Goal: Check status: Check status

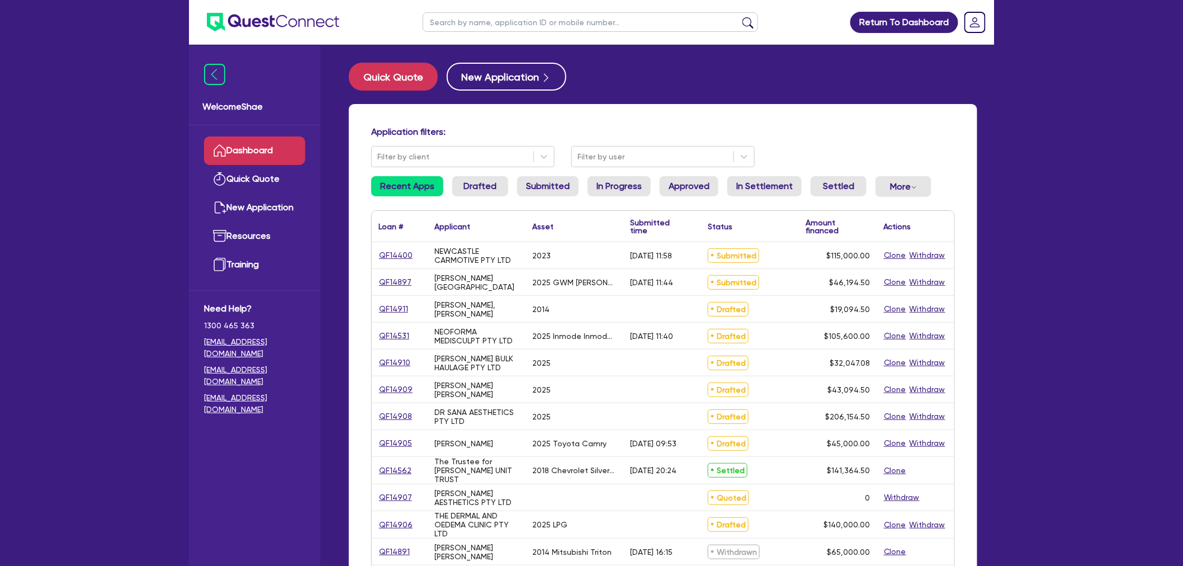
click at [451, 26] on input "text" at bounding box center [591, 22] width 336 height 20
type input "e"
type input "walta"
click at [739, 17] on button "submit" at bounding box center [748, 25] width 18 height 16
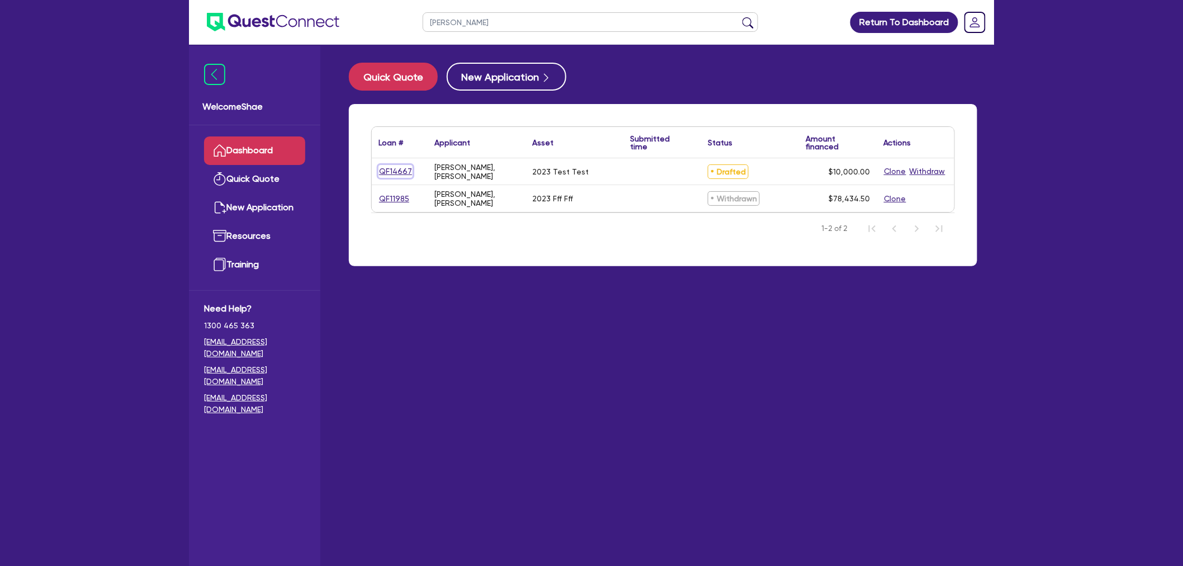
click at [394, 169] on link "QF14667" at bounding box center [396, 171] width 34 height 13
select select "CARS_AND_LIGHT_TRUCKS"
select select "PASSENGER_VEHICLES"
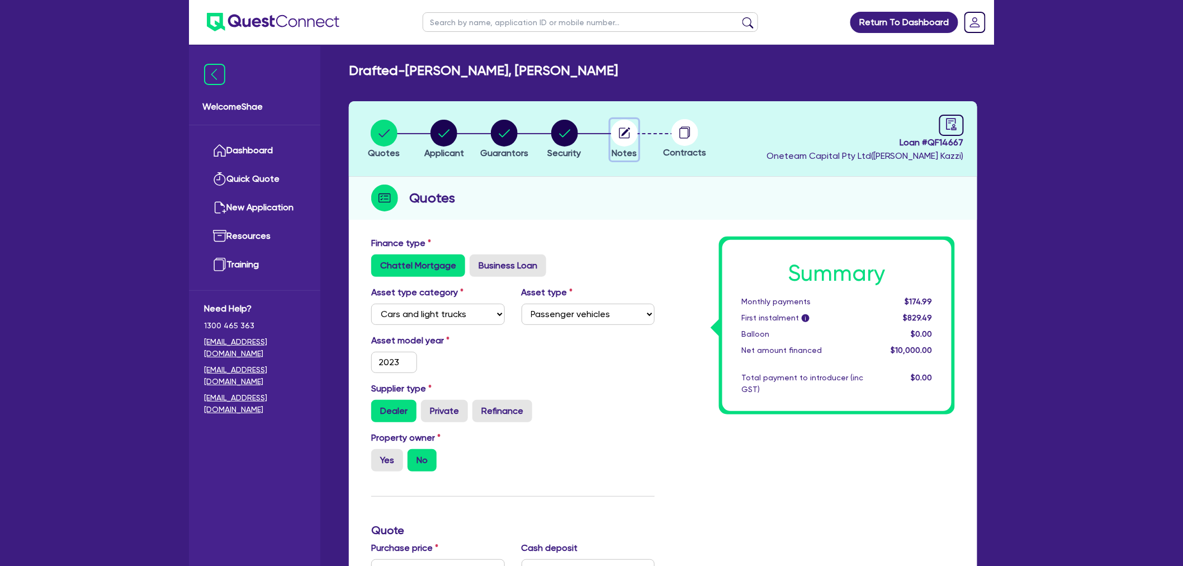
click at [630, 135] on circle "button" at bounding box center [624, 133] width 27 height 27
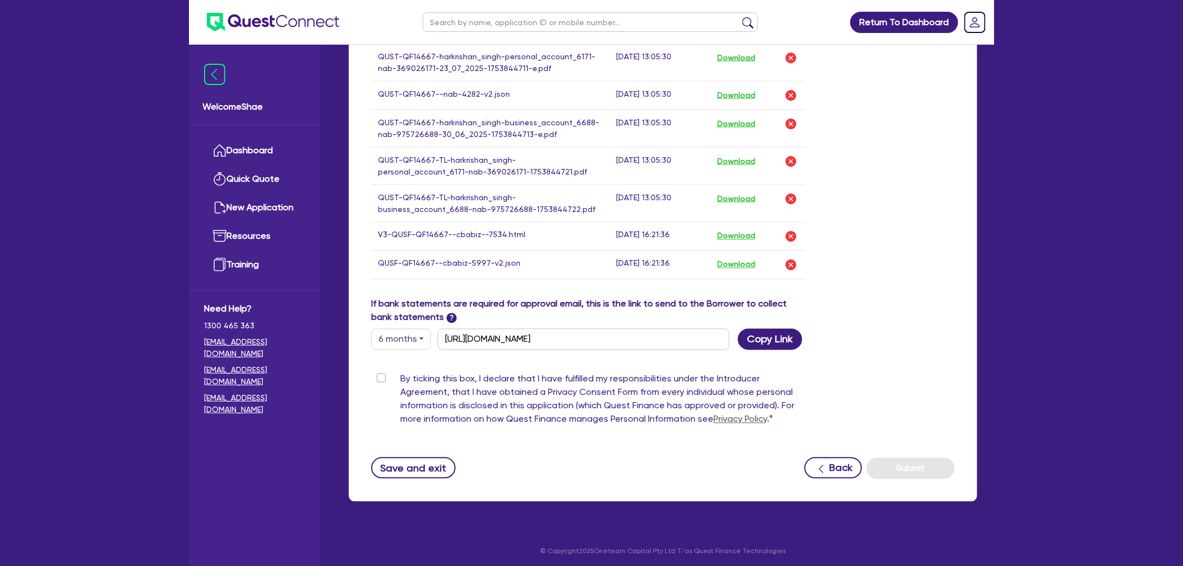
scroll to position [679, 0]
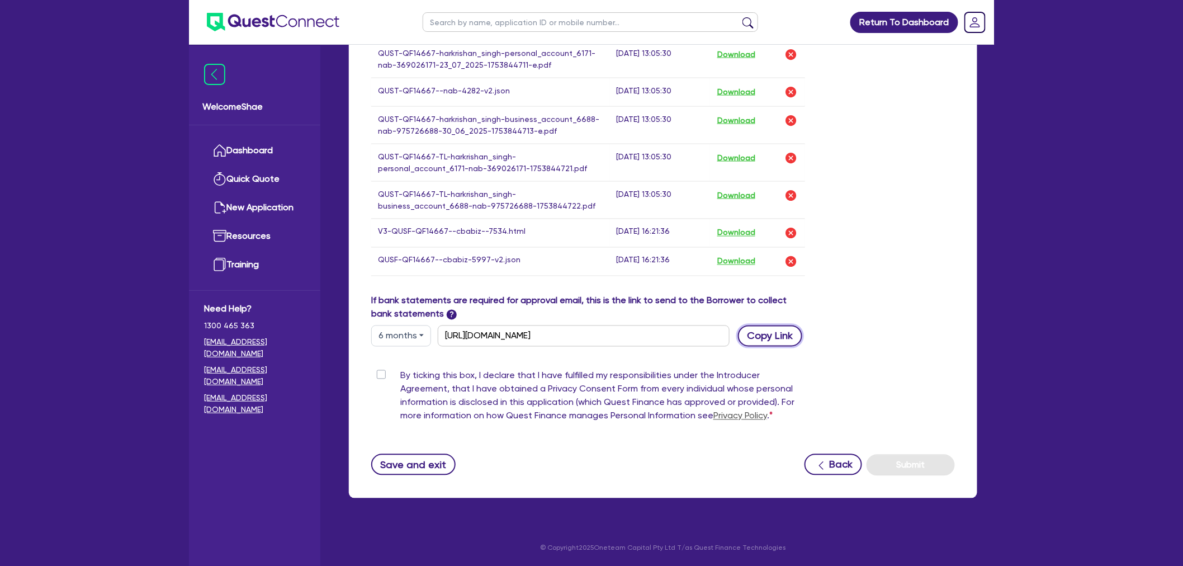
click at [762, 336] on button "Copy Link" at bounding box center [770, 336] width 64 height 21
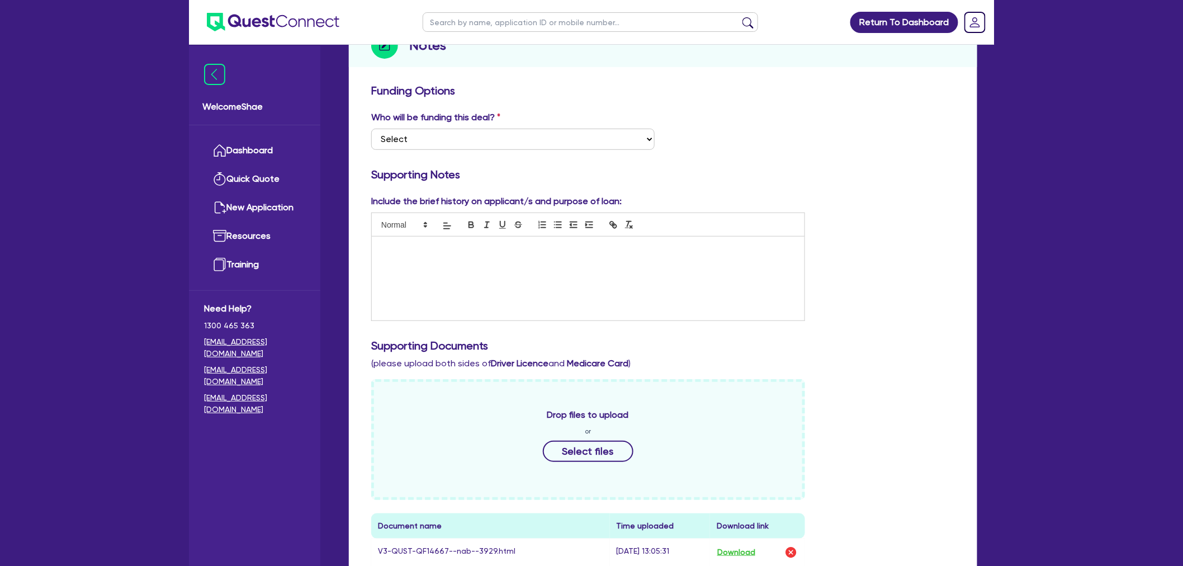
scroll to position [0, 0]
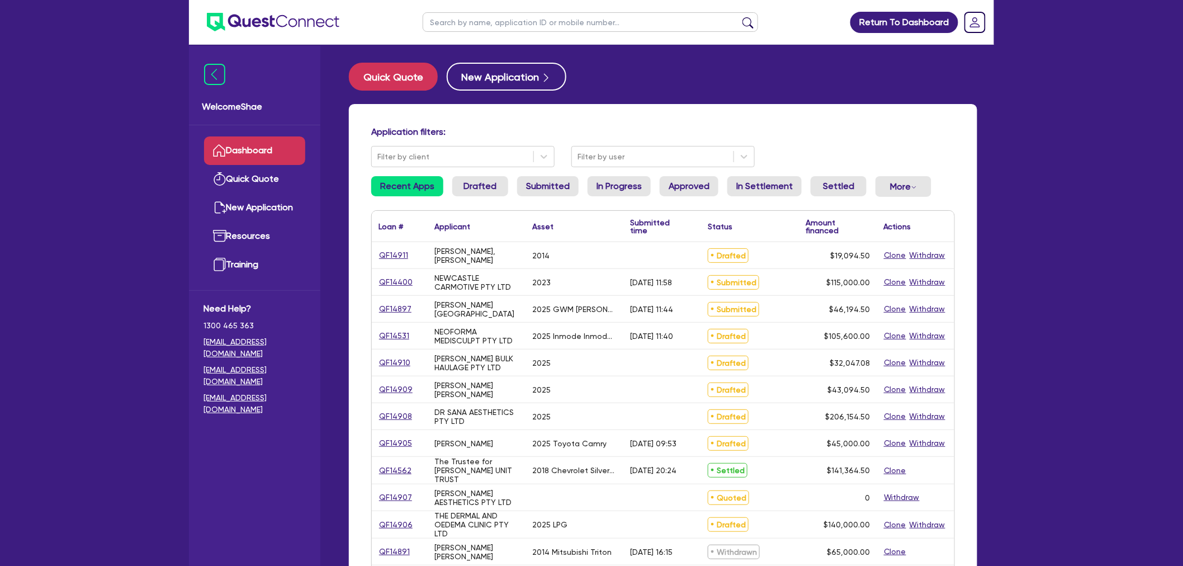
click at [465, 23] on input "text" at bounding box center [591, 22] width 336 height 20
type input "[PERSON_NAME]"
click at [739, 17] on button "submit" at bounding box center [748, 25] width 18 height 16
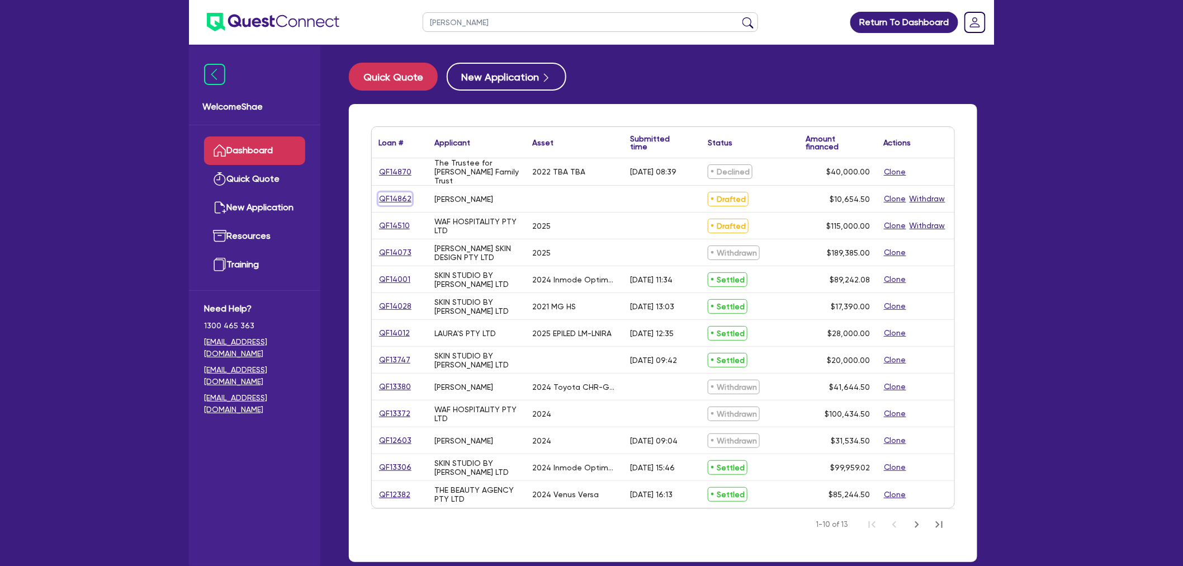
click at [395, 199] on link "QF14862" at bounding box center [396, 198] width 34 height 13
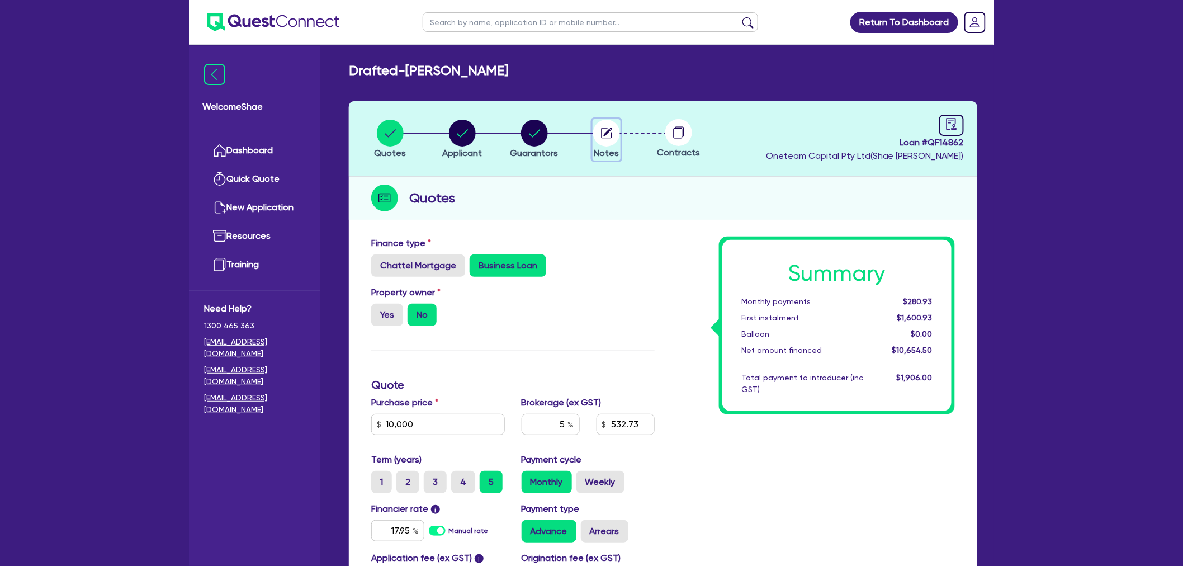
click at [606, 128] on icon "button" at bounding box center [606, 133] width 11 height 11
select select "Other"
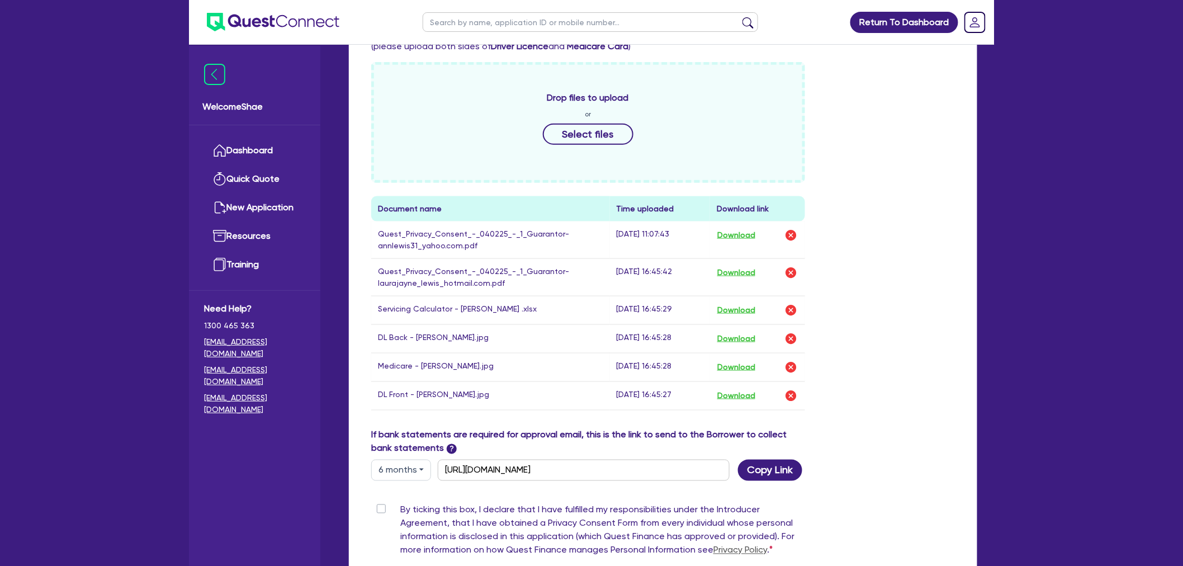
scroll to position [497, 0]
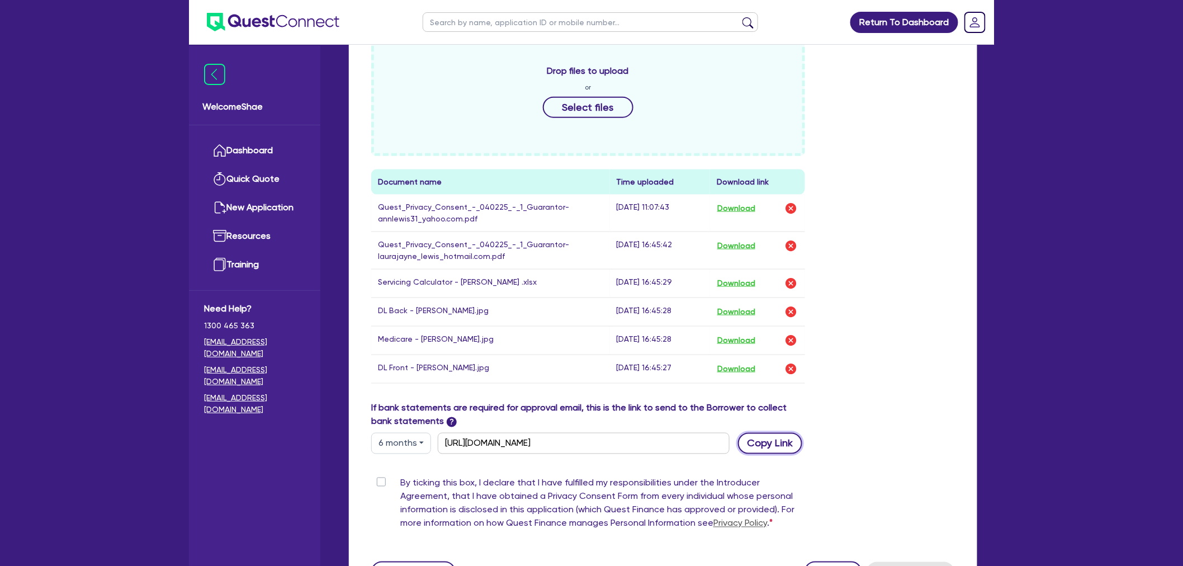
click at [764, 450] on button "Copy Link" at bounding box center [770, 443] width 64 height 21
click at [446, 21] on input "text" at bounding box center [591, 22] width 336 height 20
type input "[PERSON_NAME]"
click button "submit" at bounding box center [748, 25] width 18 height 16
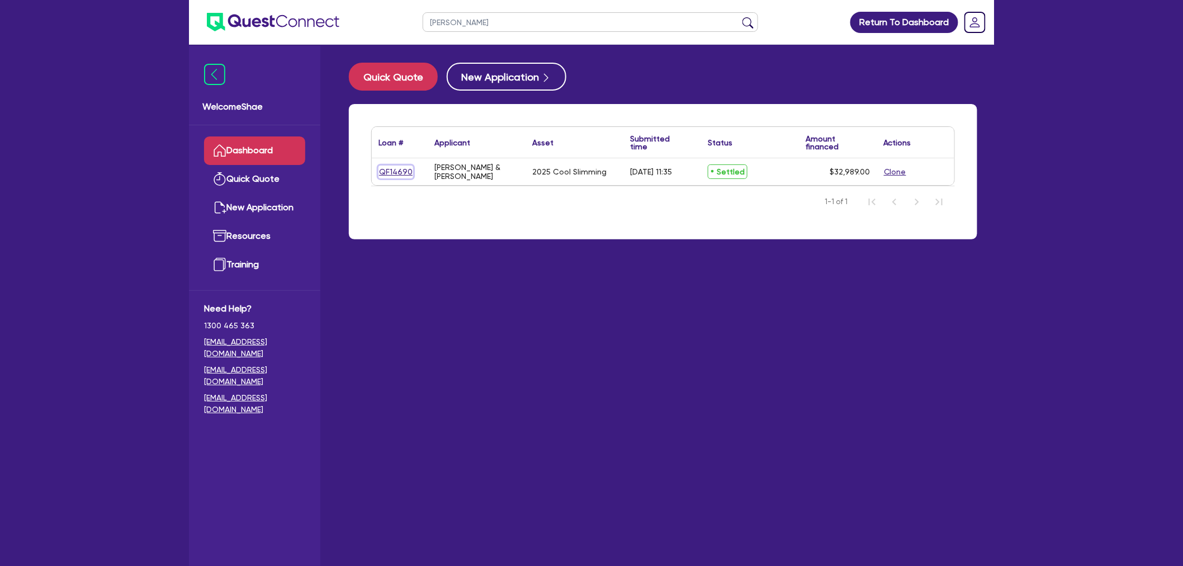
click at [405, 169] on link "QF14690" at bounding box center [396, 172] width 35 height 13
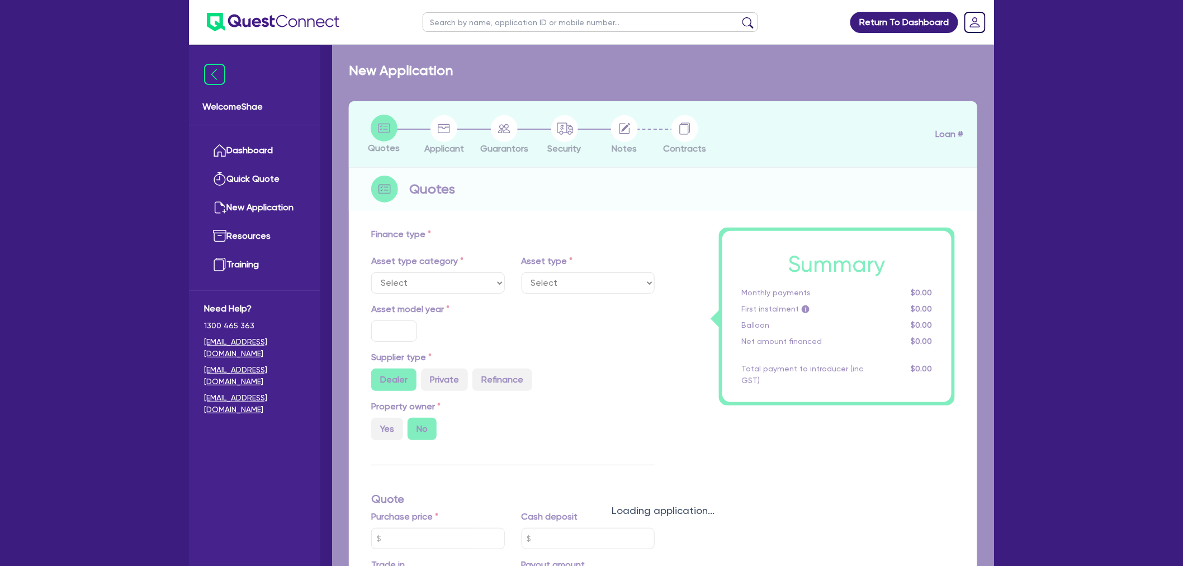
select select "TERTIARY_ASSETS"
type input "2025"
radio input "true"
type input "32,989"
type input "4.40"
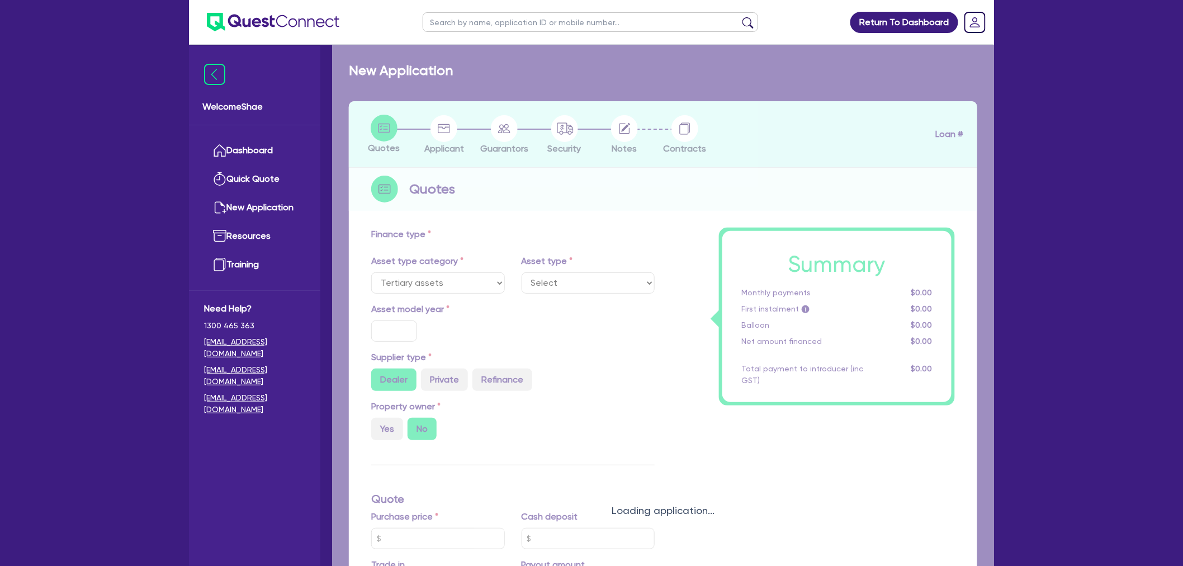
type input "1,454.18"
type input "11.44"
type input "350"
type input "454.55"
select select "BEAUTY_EQUIPMENT"
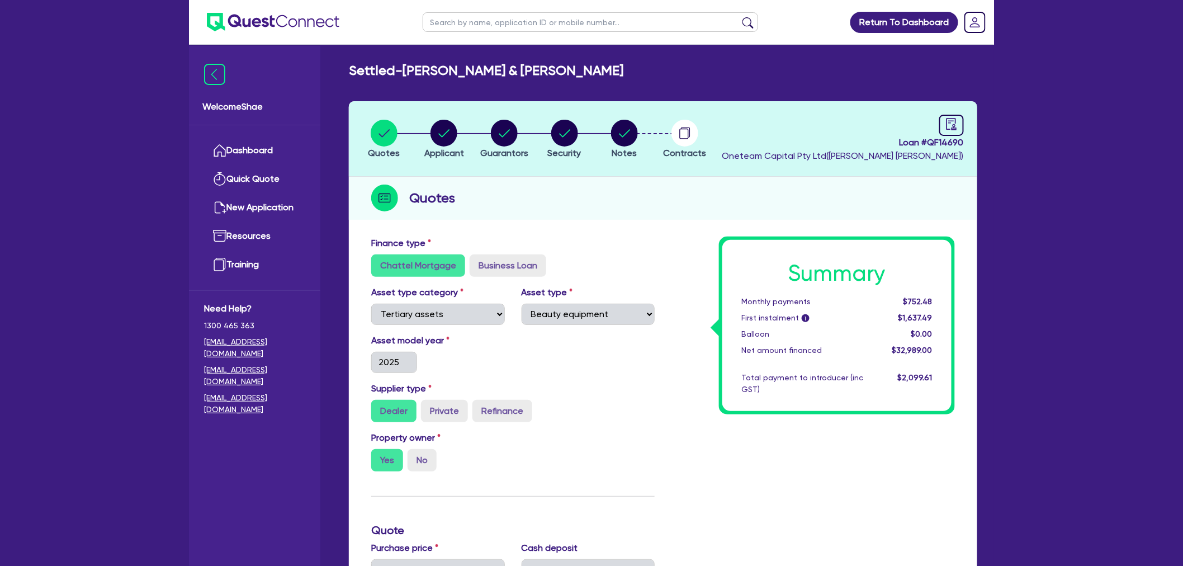
click at [957, 142] on span "Loan # QF14690" at bounding box center [843, 142] width 242 height 13
copy span "QF14690"
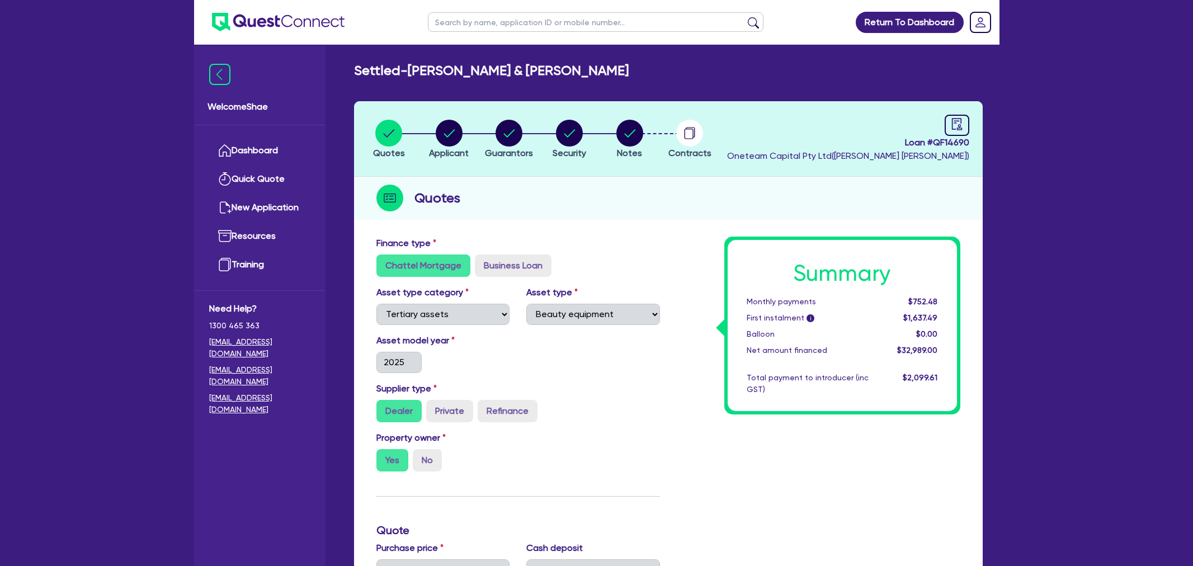
select select "TERTIARY_ASSETS"
select select "BEAUTY_EQUIPMENT"
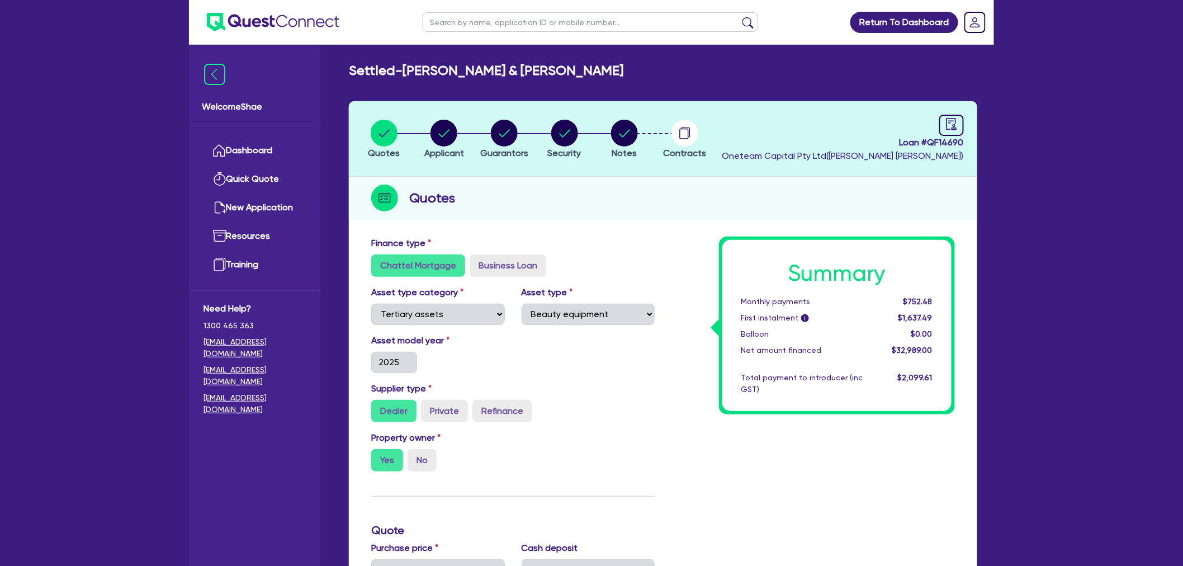
click at [498, 19] on input "text" at bounding box center [591, 22] width 336 height 20
type input "jab cuts"
click button "submit" at bounding box center [748, 25] width 18 height 16
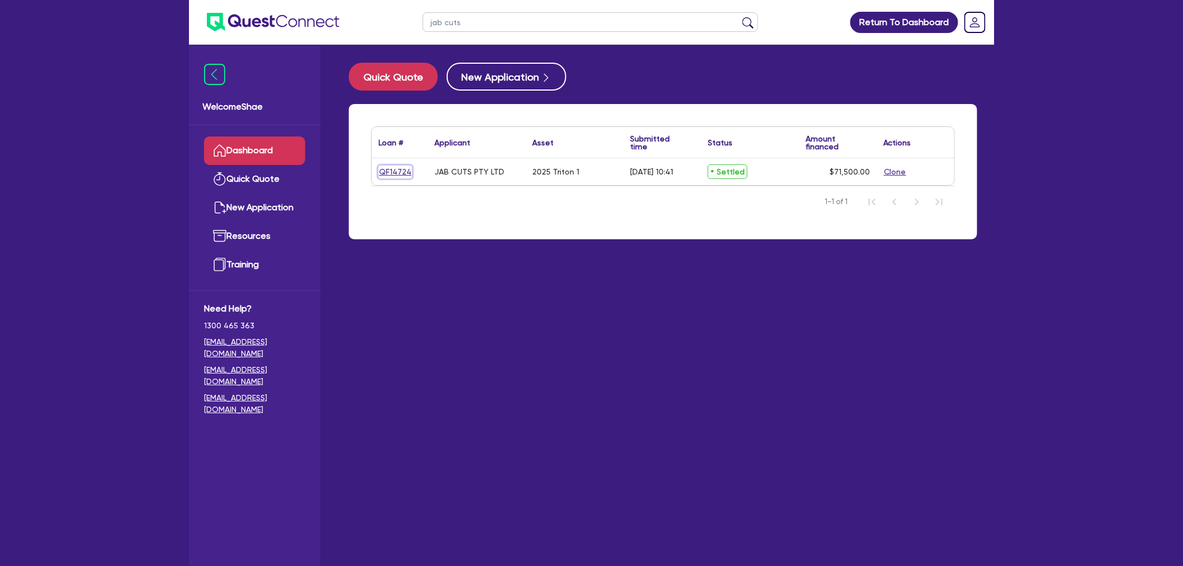
click at [404, 167] on link "QF14724" at bounding box center [396, 172] width 34 height 13
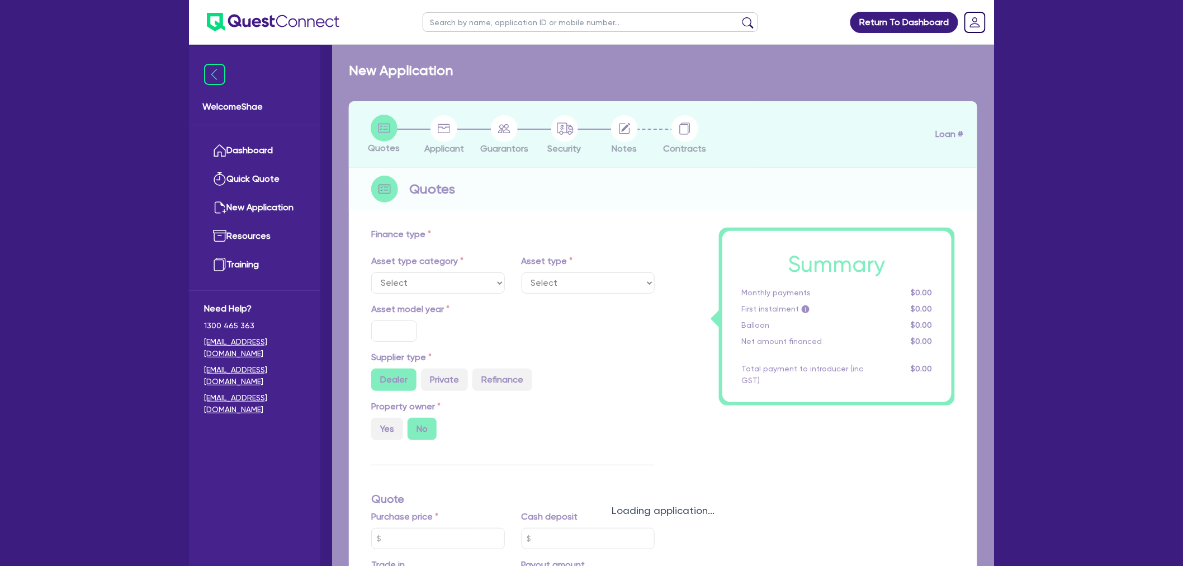
select select "TERTIARY_ASSETS"
type input "2025"
radio input "true"
type input "71,500"
type input "3.67"
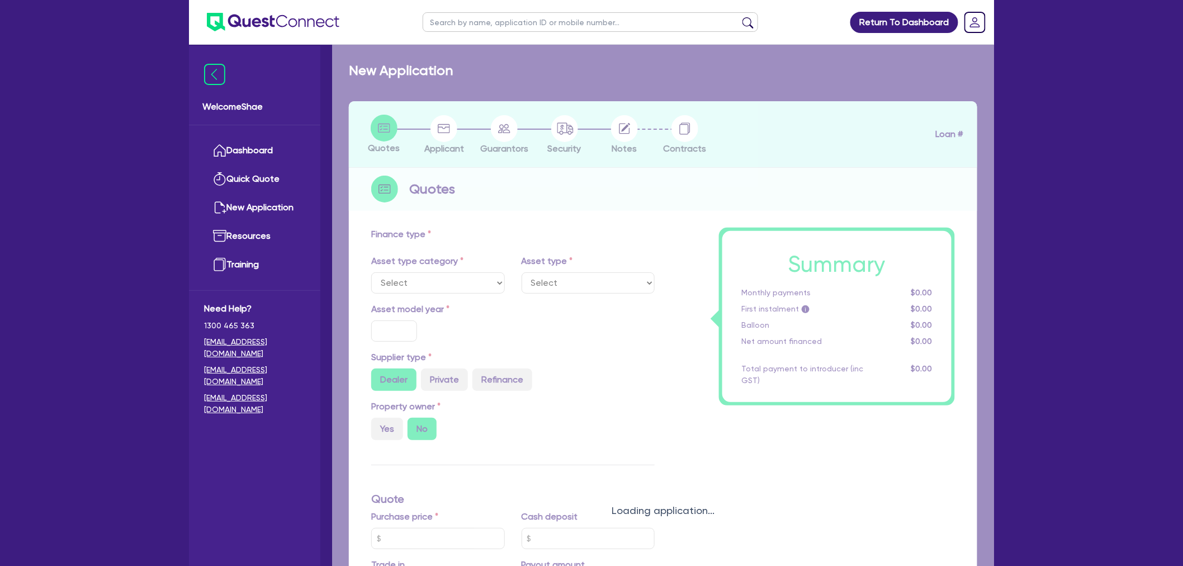
type input "2,629.27"
type input "10.45"
type input "500"
type input "272.73"
select select "BEAUTY_EQUIPMENT"
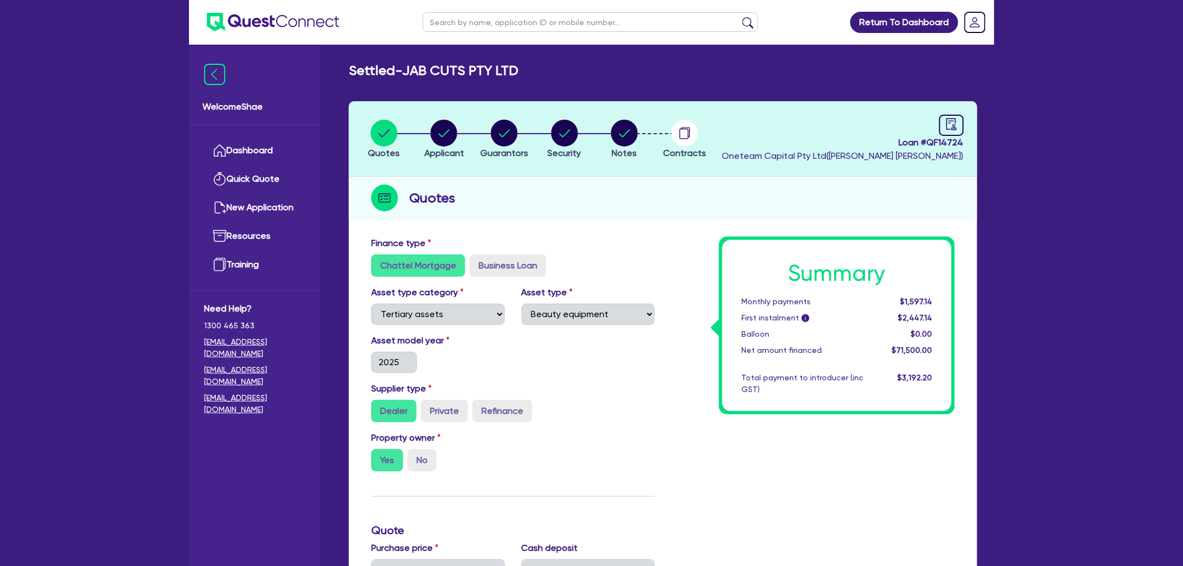
drag, startPoint x: 954, startPoint y: 129, endPoint x: 949, endPoint y: 139, distance: 10.8
click at [954, 129] on icon "audit" at bounding box center [952, 124] width 10 height 12
select select "SETTLED"
select select "Pepper"
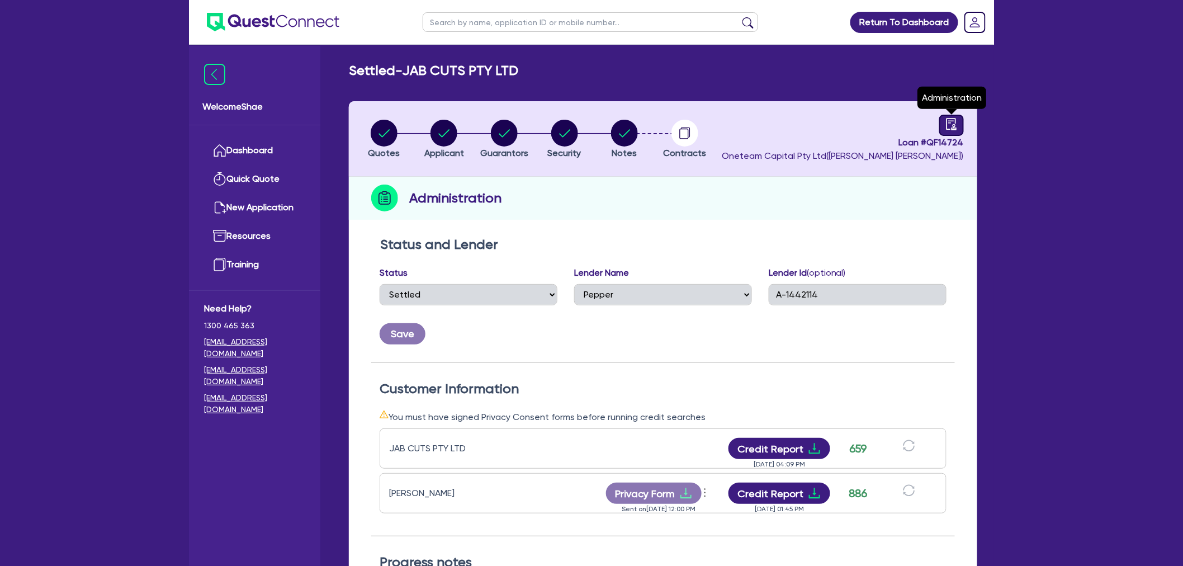
click at [954, 118] on icon "audit" at bounding box center [952, 124] width 10 height 12
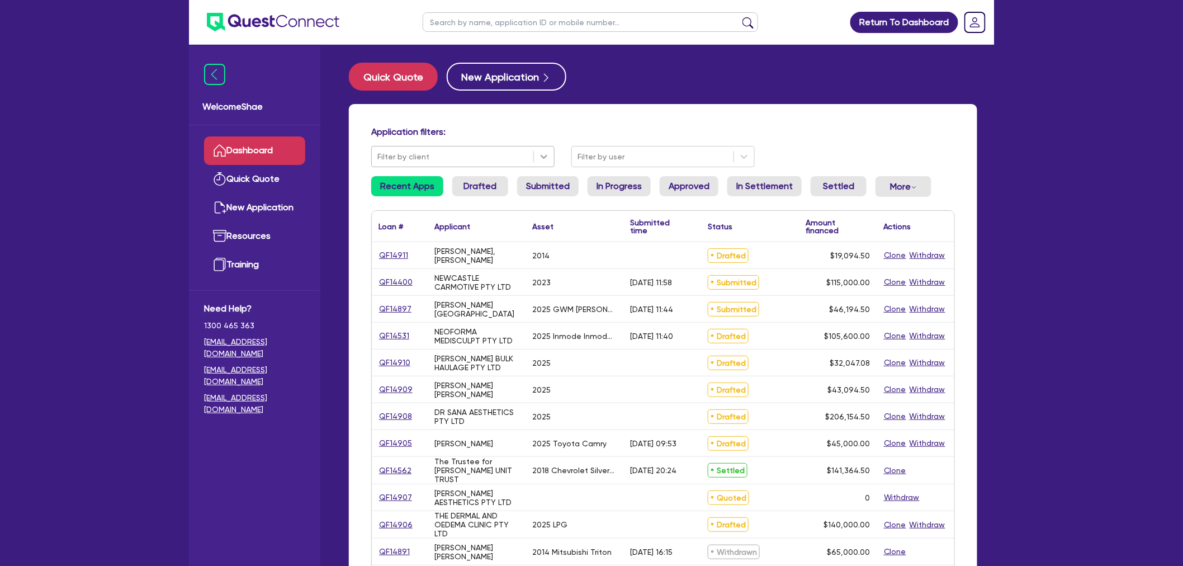
click at [543, 158] on icon at bounding box center [544, 156] width 11 height 11
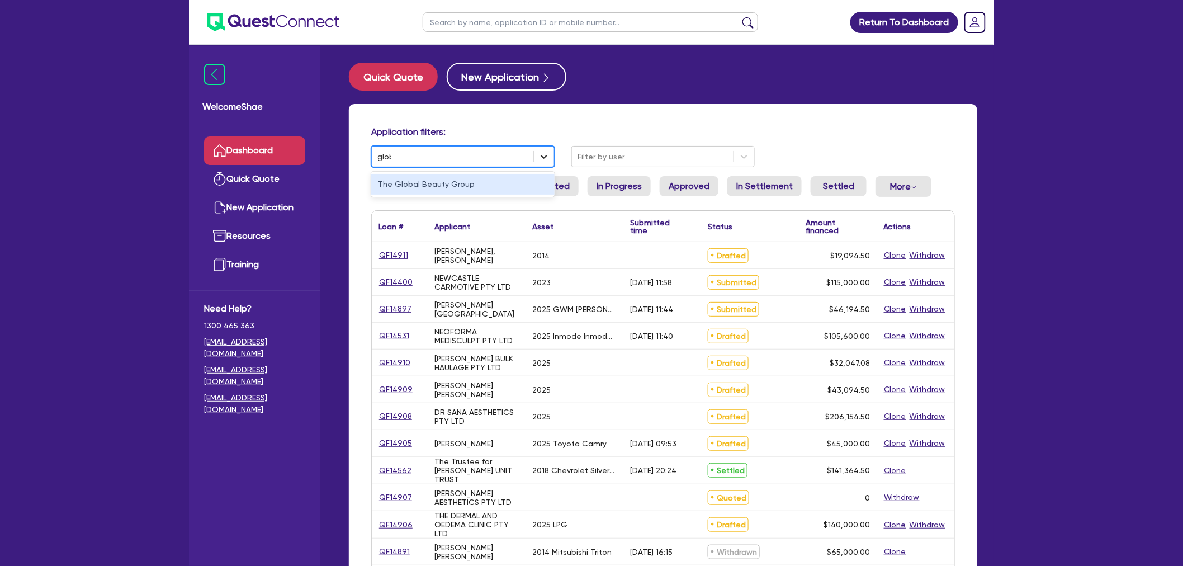
type input "globa"
click at [525, 185] on div "The Global Beauty Group" at bounding box center [462, 184] width 183 height 21
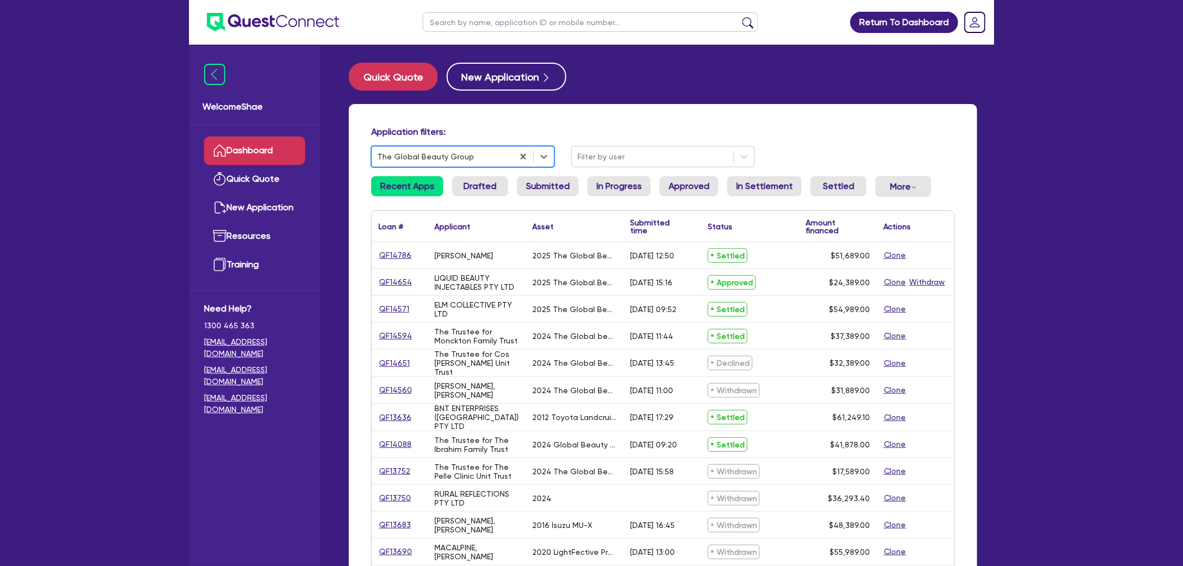
scroll to position [62, 0]
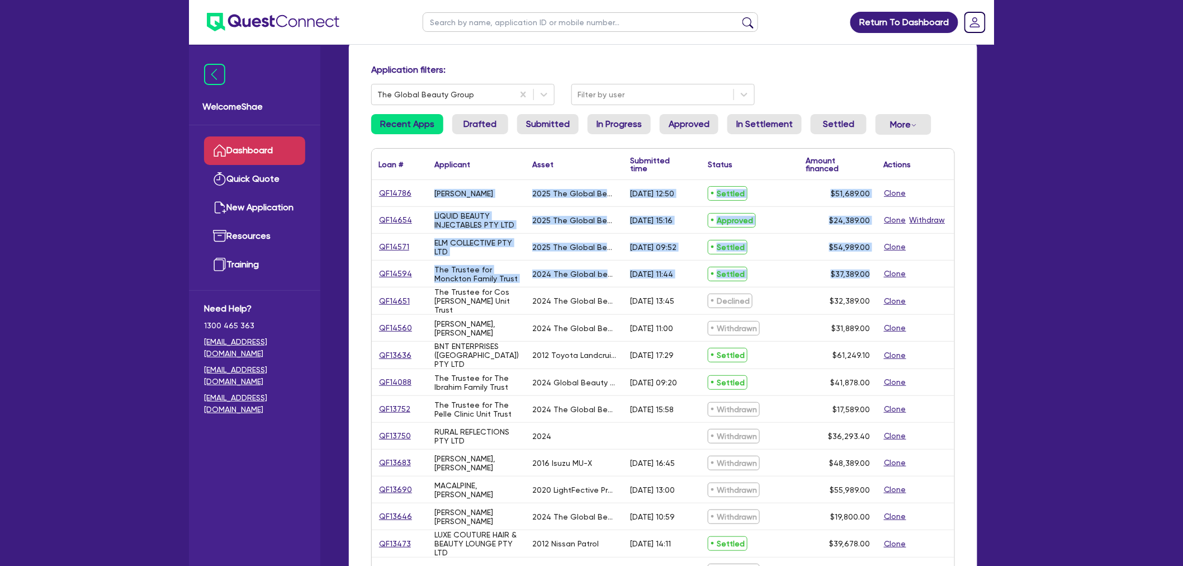
drag, startPoint x: 436, startPoint y: 194, endPoint x: 875, endPoint y: 280, distance: 446.9
click at [875, 280] on div "QF14786 BROOKE, MELANIE 2025 The Global Beauty Group SuperLUX 30/07/2025 - 12:5…" at bounding box center [663, 436] width 583 height 512
click at [875, 276] on div "$37,389.00" at bounding box center [838, 274] width 78 height 26
drag, startPoint x: 875, startPoint y: 271, endPoint x: 431, endPoint y: 192, distance: 451.0
click at [431, 192] on div "QF14786 BROOKE, MELANIE 2025 The Global Beauty Group SuperLUX 30/07/2025 - 12:5…" at bounding box center [663, 436] width 583 height 512
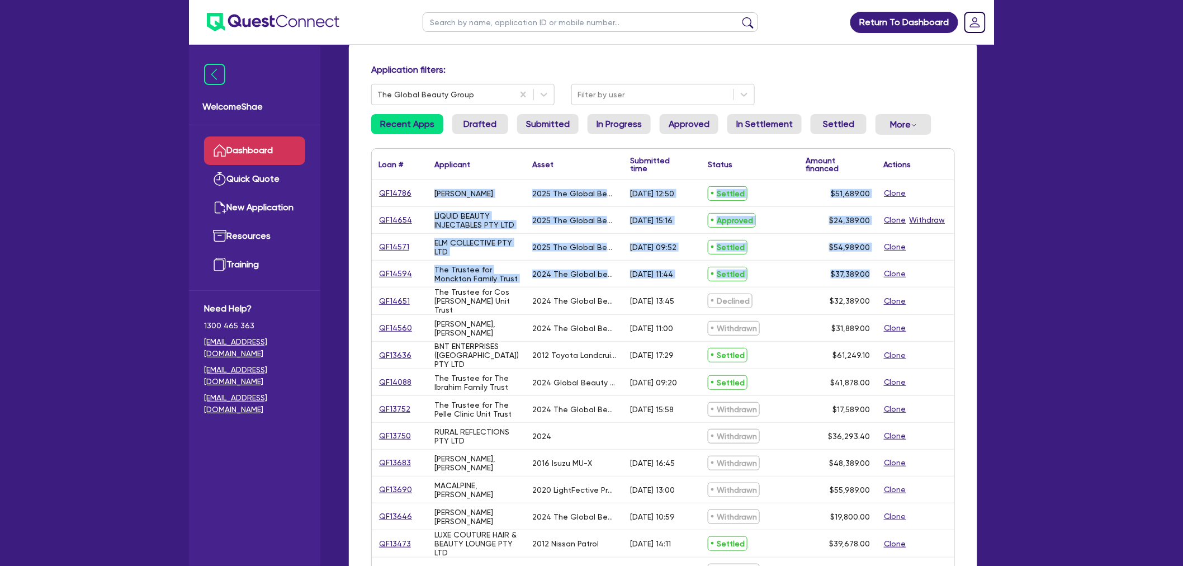
click at [484, 207] on div "LIQUID BEAUTY INJECTABLES PTY LTD" at bounding box center [477, 220] width 98 height 26
drag, startPoint x: 435, startPoint y: 192, endPoint x: 876, endPoint y: 275, distance: 449.5
click at [876, 275] on div "QF14786 BROOKE, MELANIE 2025 The Global Beauty Group SuperLUX 30/07/2025 - 12:5…" at bounding box center [663, 436] width 583 height 512
click at [857, 274] on span "$37,389.00" at bounding box center [850, 274] width 39 height 9
drag, startPoint x: 876, startPoint y: 273, endPoint x: 395, endPoint y: 201, distance: 486.3
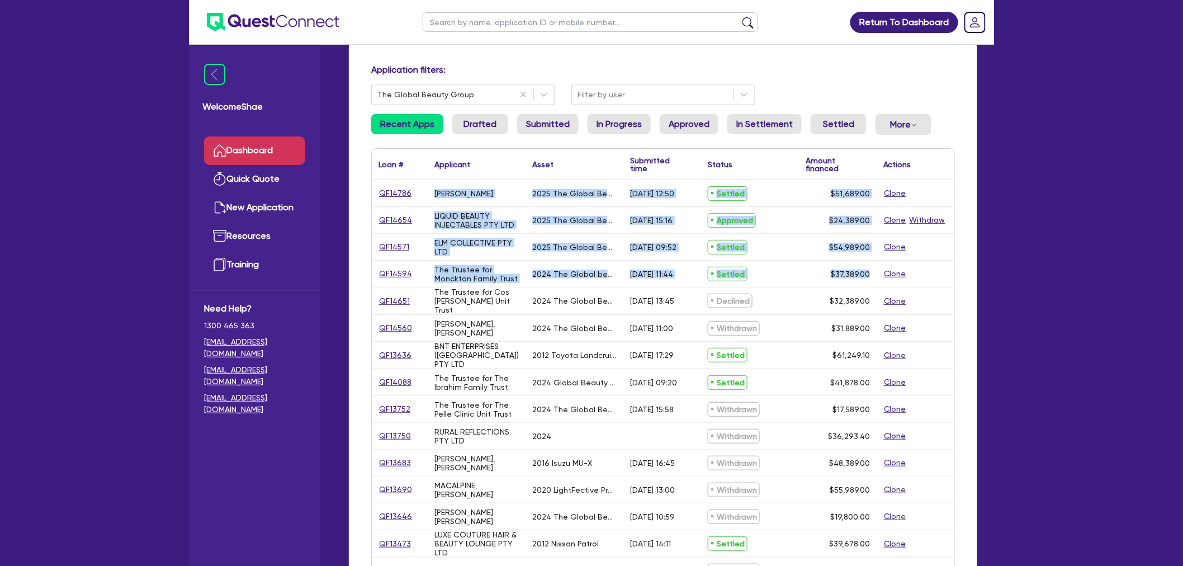
click at [395, 201] on div "QF14786 BROOKE, MELANIE 2025 The Global Beauty Group SuperLUX 30/07/2025 - 12:5…" at bounding box center [663, 436] width 583 height 512
click at [435, 194] on div "BROOKE, MELANIE" at bounding box center [464, 193] width 59 height 9
drag, startPoint x: 433, startPoint y: 192, endPoint x: 876, endPoint y: 271, distance: 449.3
click at [876, 271] on div "QF14786 BROOKE, MELANIE 2025 The Global Beauty Group SuperLUX 30/07/2025 - 12:5…" at bounding box center [663, 436] width 583 height 512
